Goal: Transaction & Acquisition: Purchase product/service

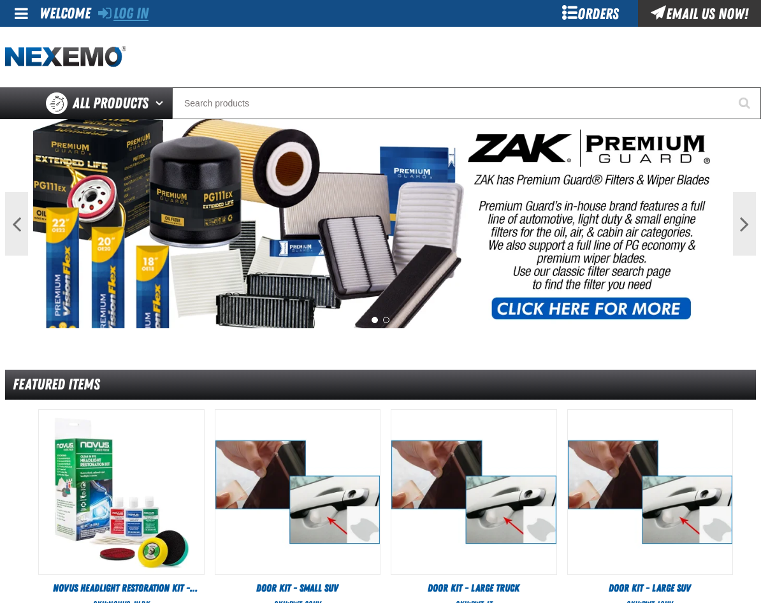
click at [126, 17] on link "Log In" at bounding box center [123, 13] width 50 height 18
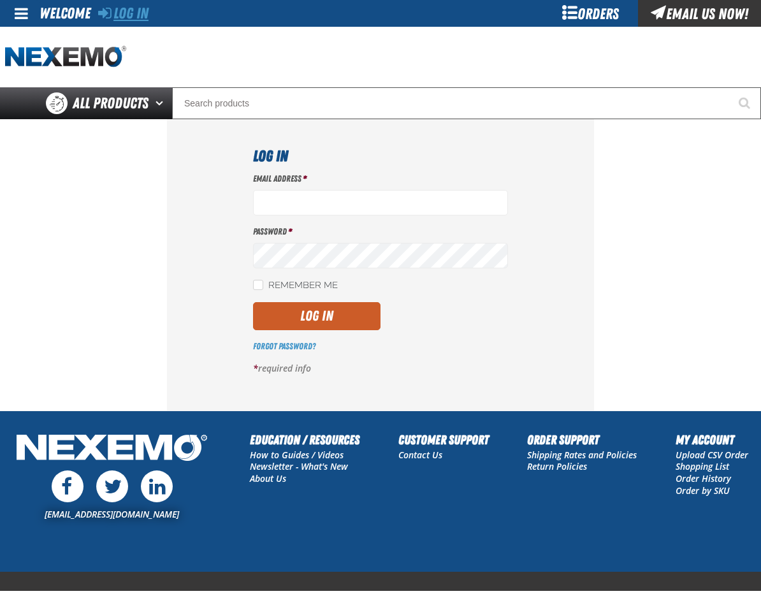
type input "[EMAIL_ADDRESS][DOMAIN_NAME]"
click at [143, 9] on link "Log In" at bounding box center [123, 13] width 50 height 18
type input "[EMAIL_ADDRESS][DOMAIN_NAME]"
click at [340, 320] on button "Log In" at bounding box center [317, 316] width 128 height 28
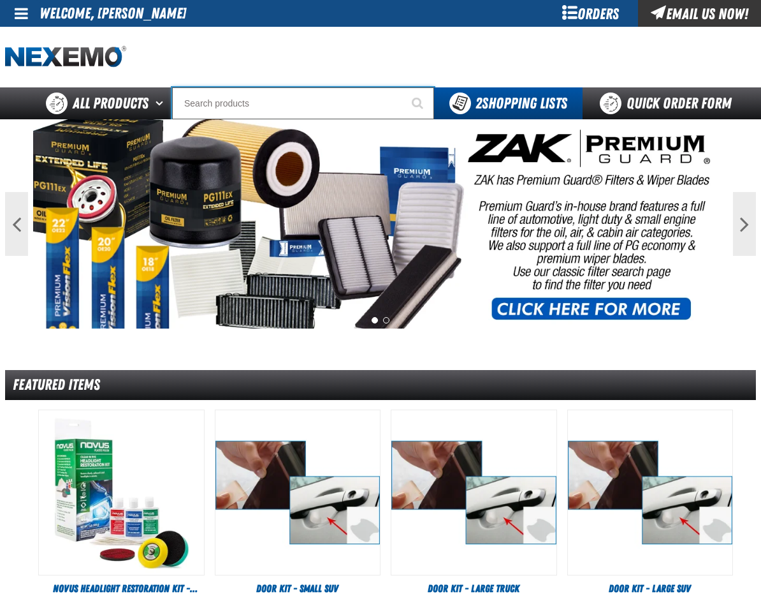
click at [307, 113] on input "Search" at bounding box center [303, 103] width 262 height 32
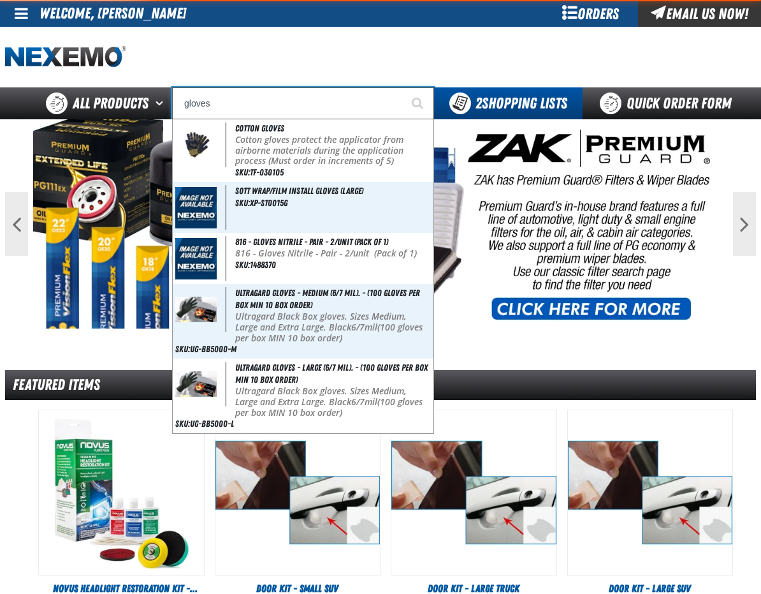
type input "gloves"
click at [402, 87] on button "Start Searching" at bounding box center [418, 103] width 32 height 32
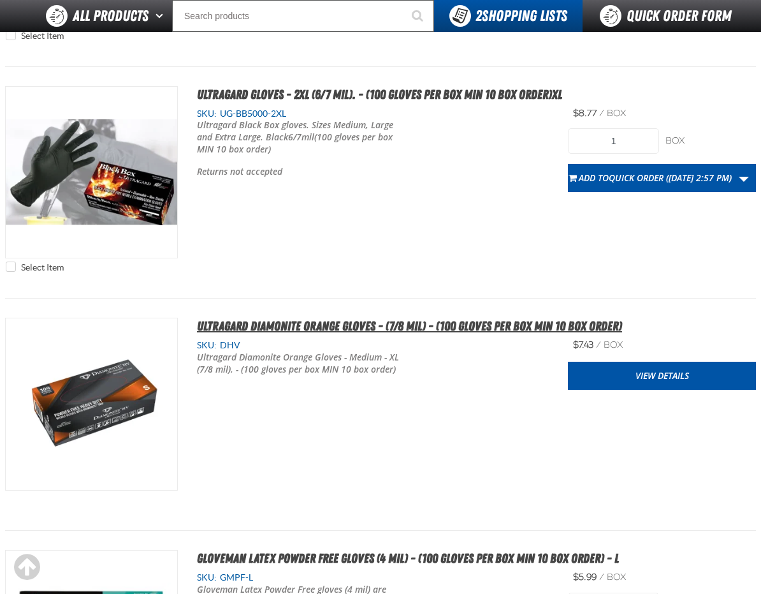
scroll to position [2104, 0]
